Goal: Complete application form

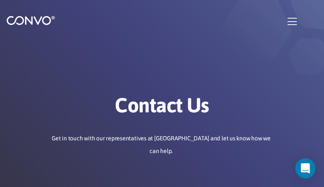
type input "vHVWFpTZgdBINq"
type input "[EMAIL_ADDRESS][DOMAIN_NAME]"
type input "BqeoWjEQe"
type input "VraYCXROtHI"
type input "jbNgtpXYreDU"
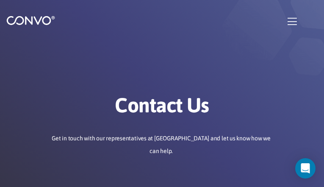
type input "[EMAIL_ADDRESS][DOMAIN_NAME]"
type input "ELOxxUwPG"
type input "vTnZaTyAv"
type input "JmwLyGVErDJqr"
checkbox input"] "true"
